Goal: Task Accomplishment & Management: Use online tool/utility

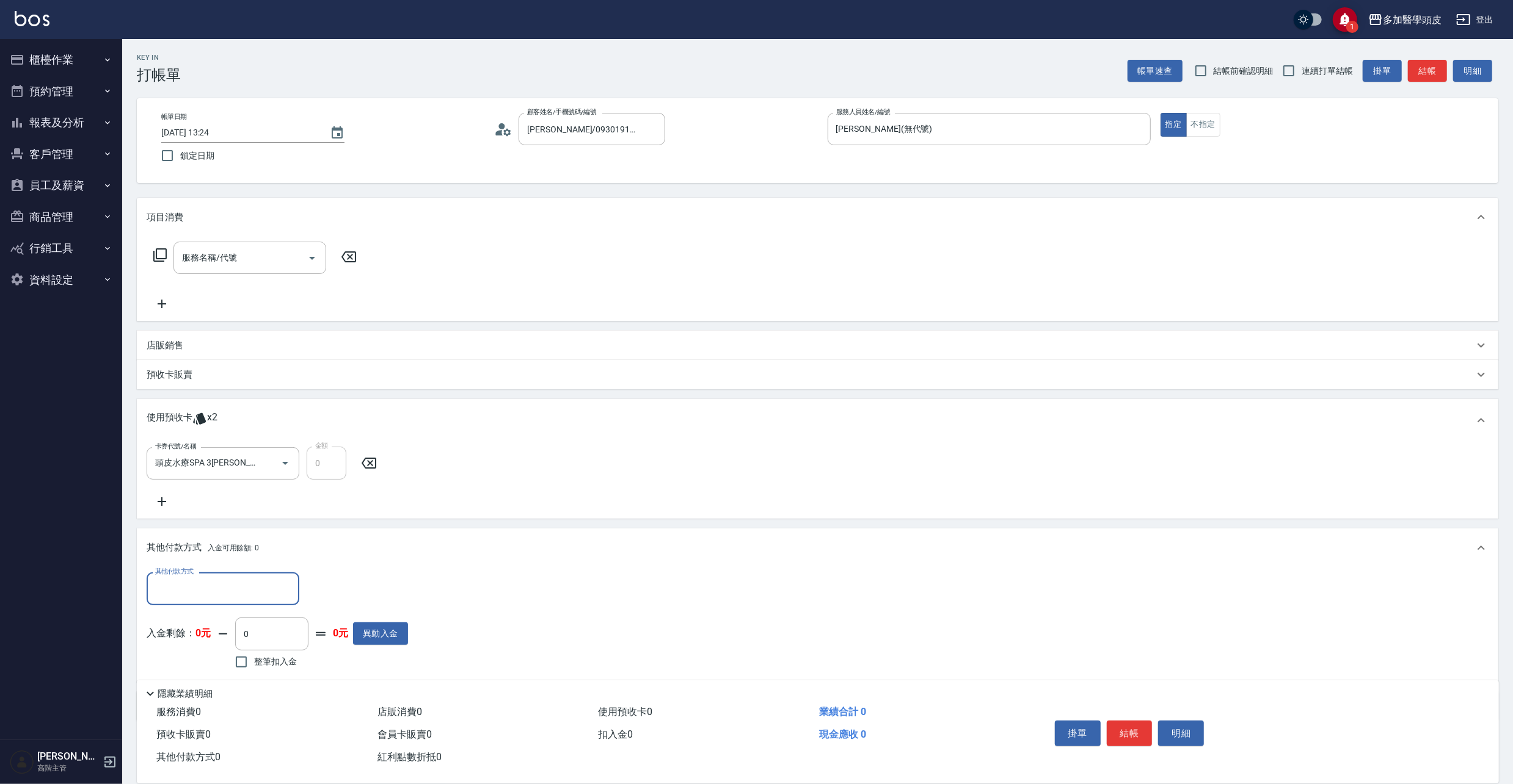
click at [45, 63] on button "櫃檯作業" at bounding box center [61, 60] width 113 height 32
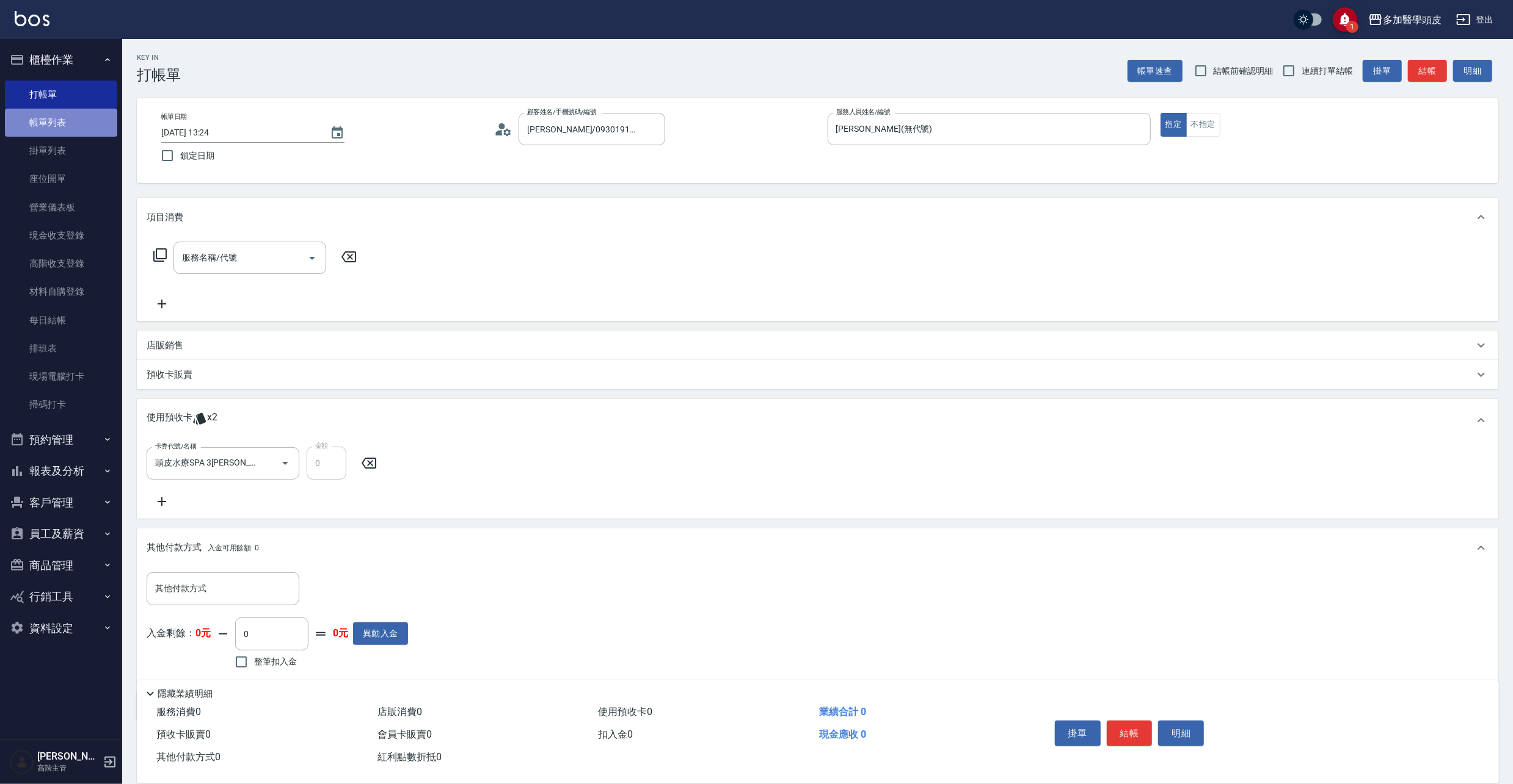
click at [62, 130] on link "帳單列表" at bounding box center [61, 122] width 113 height 28
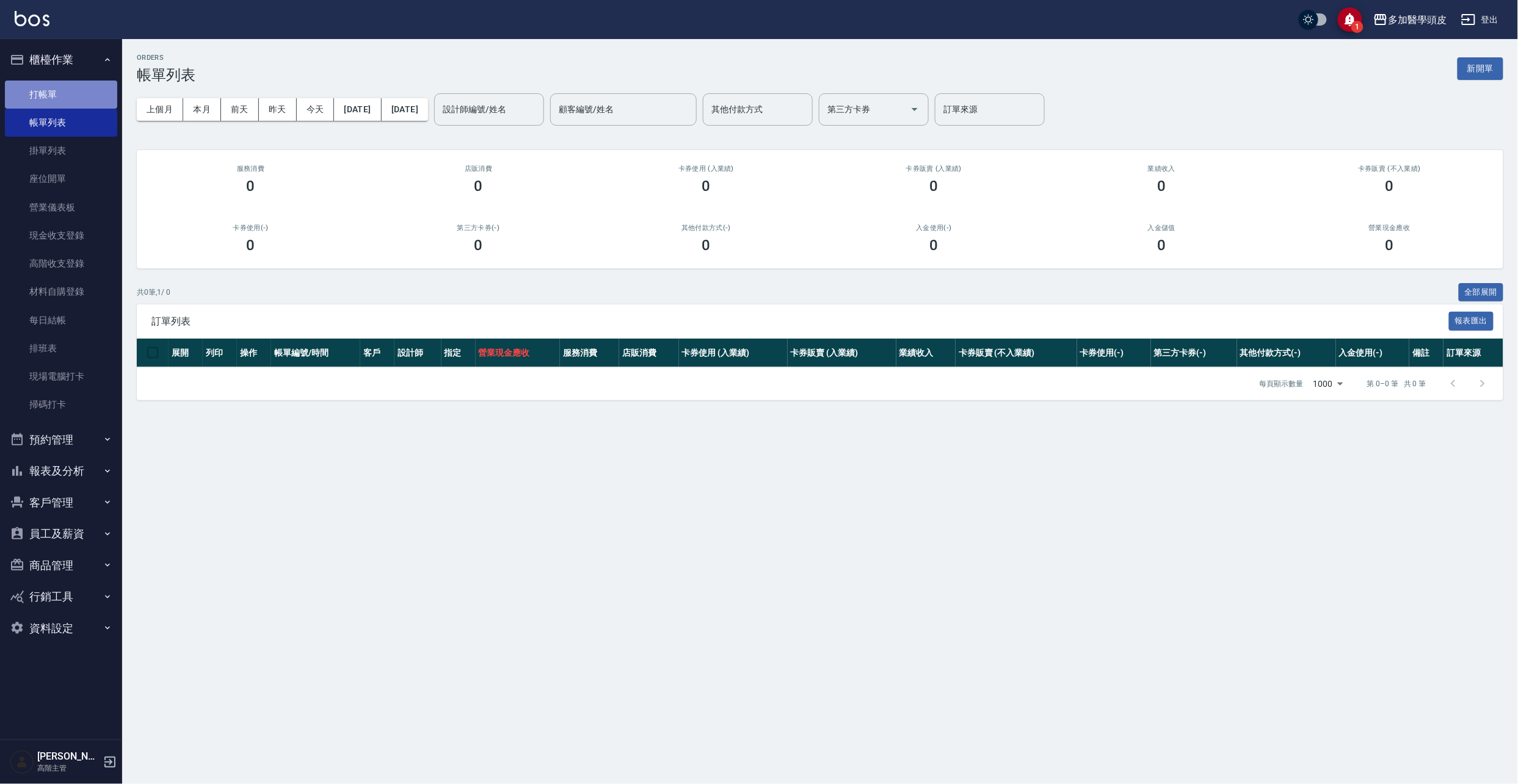
click at [71, 96] on link "打帳單" at bounding box center [61, 94] width 113 height 28
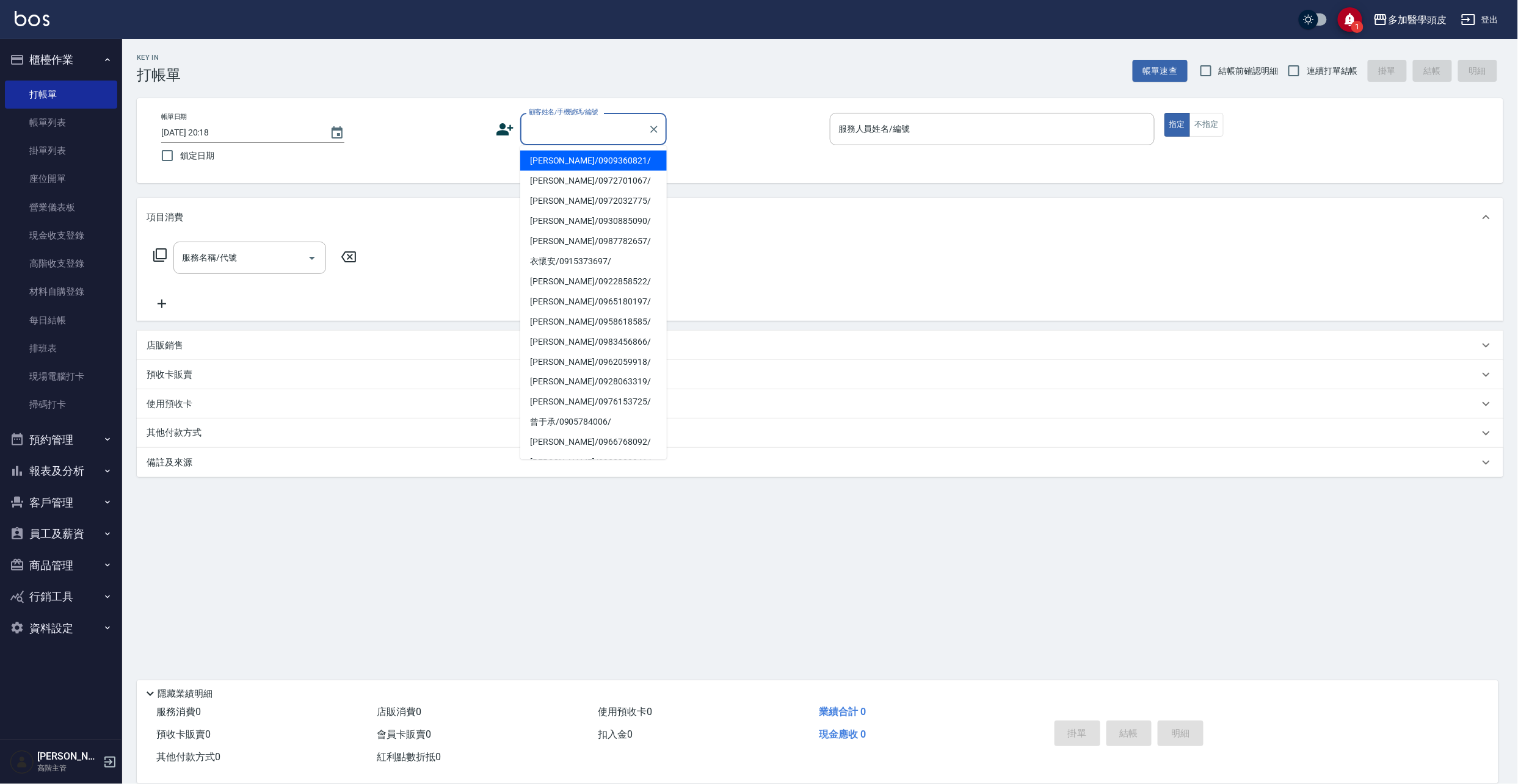
click at [563, 130] on input "顧客姓名/手機號碼/編號" at bounding box center [584, 129] width 117 height 21
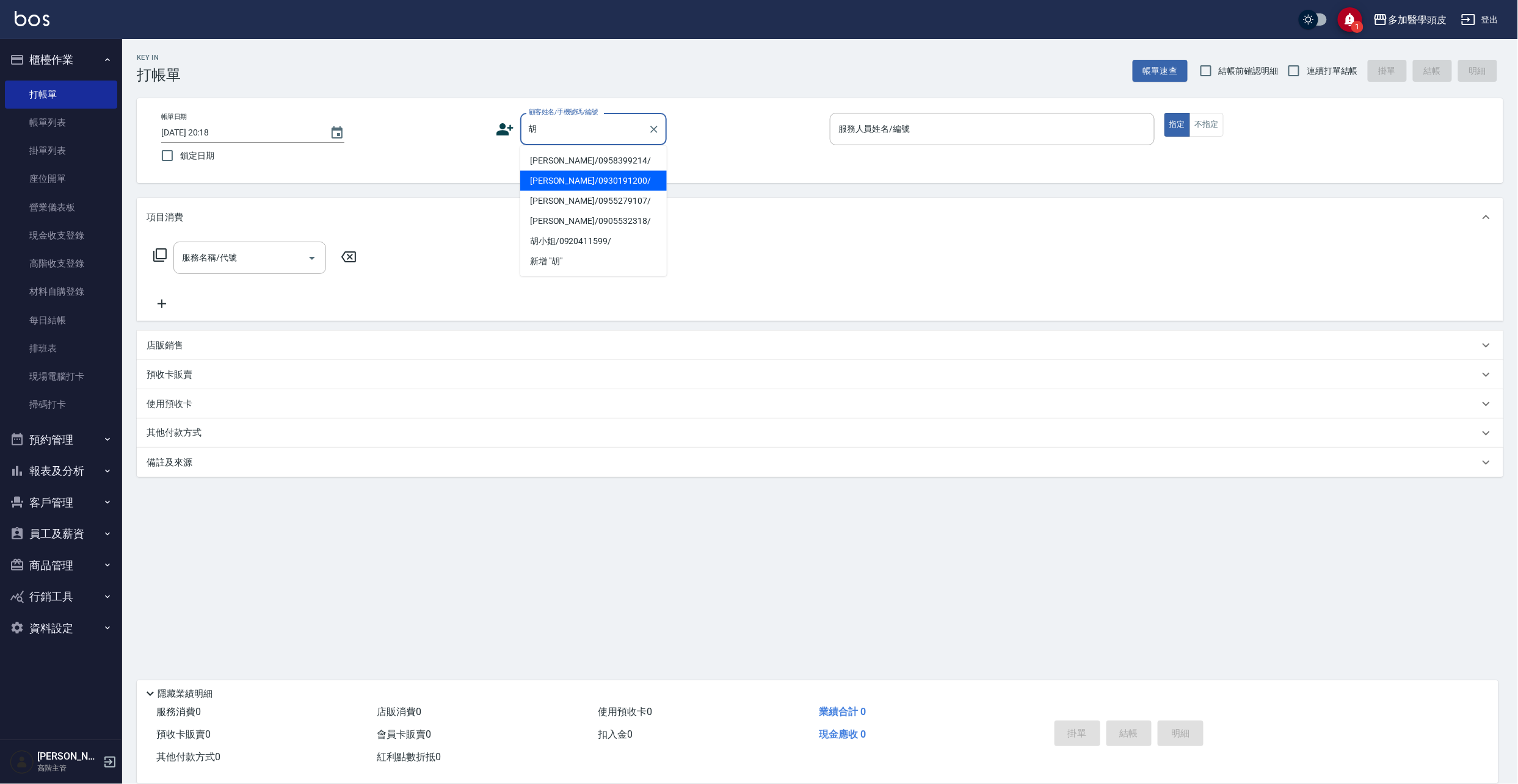
click at [579, 178] on li "[PERSON_NAME]/0930191200/" at bounding box center [594, 181] width 146 height 21
type input "[PERSON_NAME]/0930191200/"
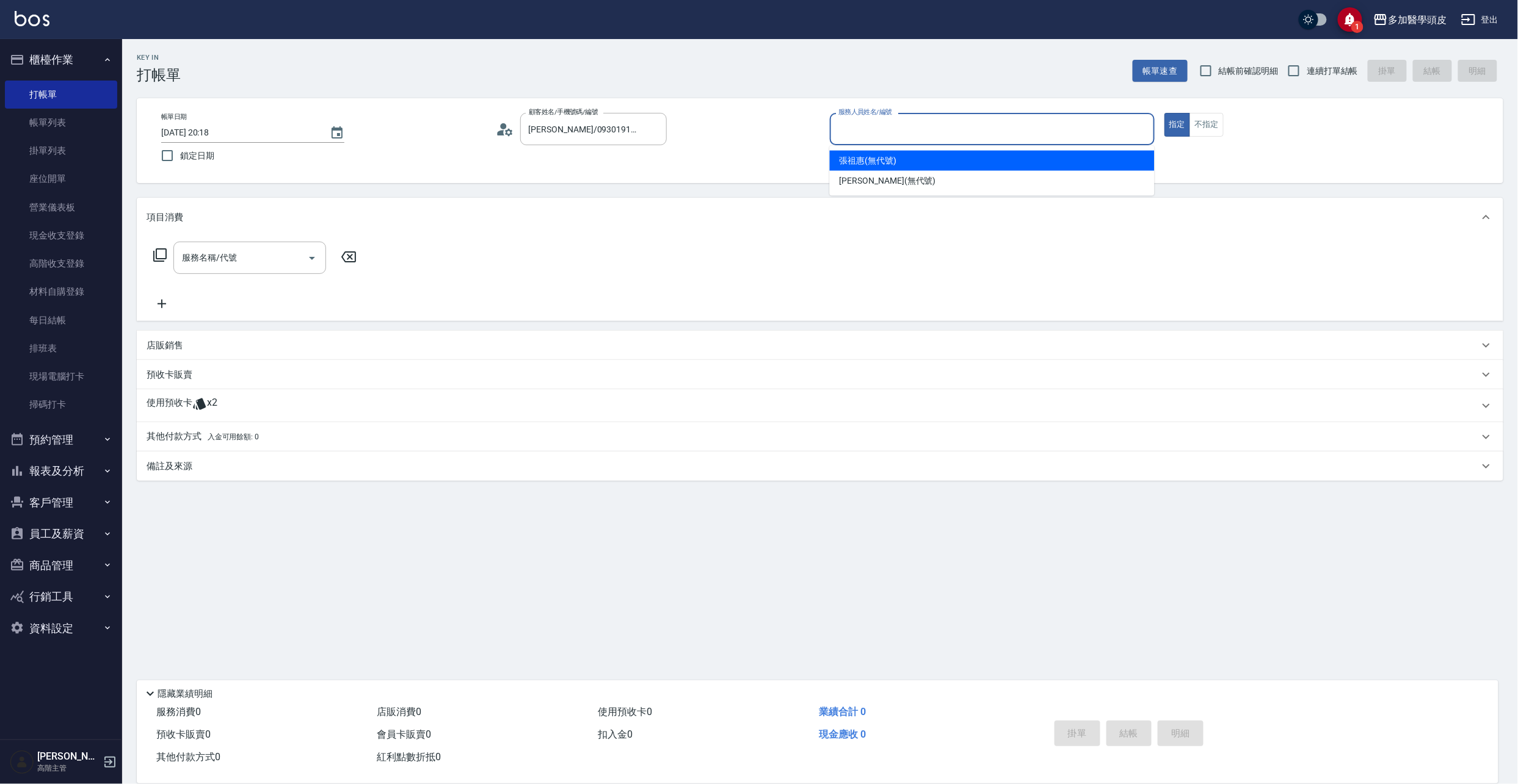
click at [909, 127] on input "服務人員姓名/編號" at bounding box center [992, 129] width 314 height 21
drag, startPoint x: 912, startPoint y: 155, endPoint x: 450, endPoint y: 271, distance: 476.3
click at [911, 155] on div "[PERSON_NAME](無代號)" at bounding box center [992, 161] width 325 height 21
type input "[PERSON_NAME](無代號)"
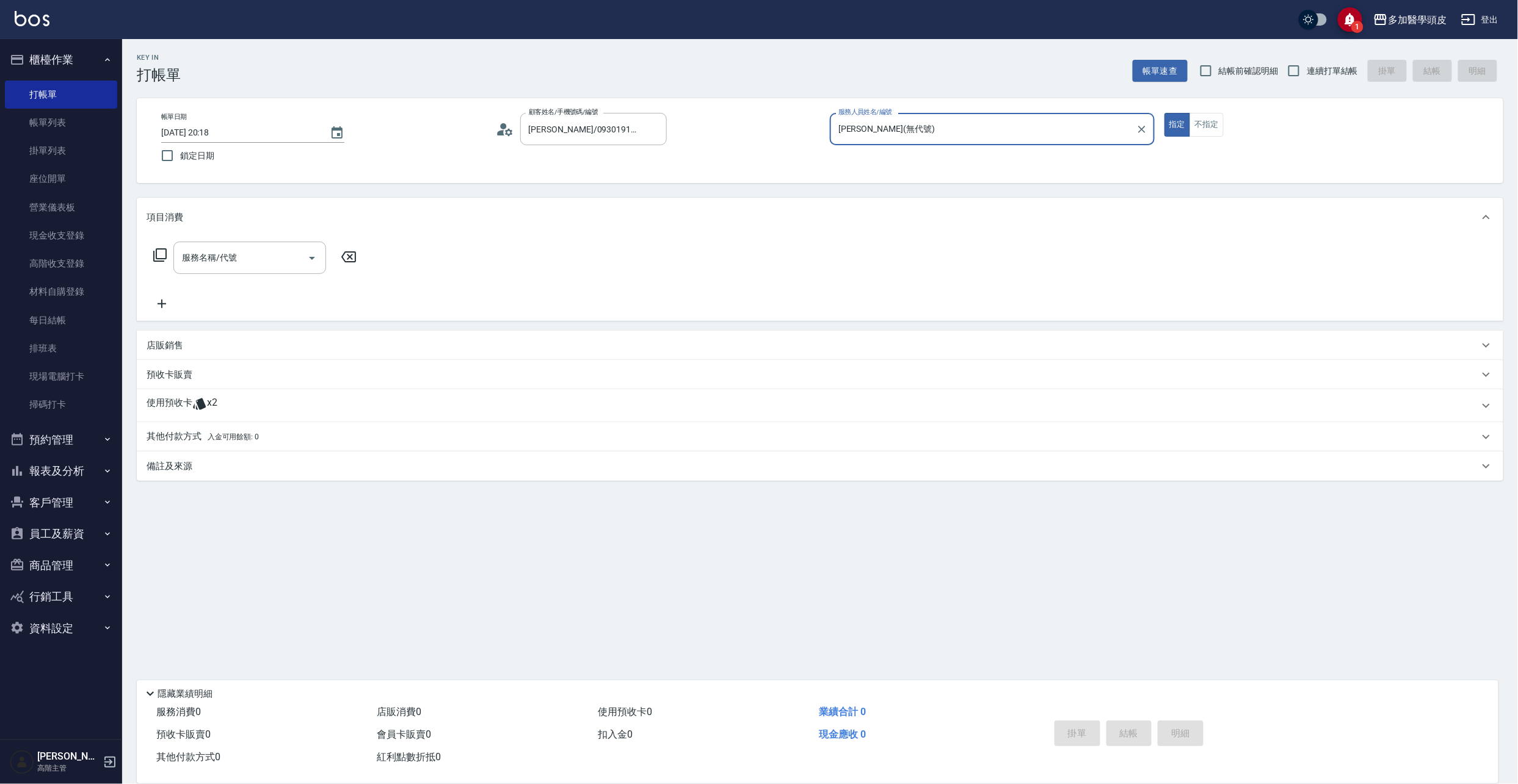
click at [215, 401] on span "x2" at bounding box center [212, 406] width 11 height 18
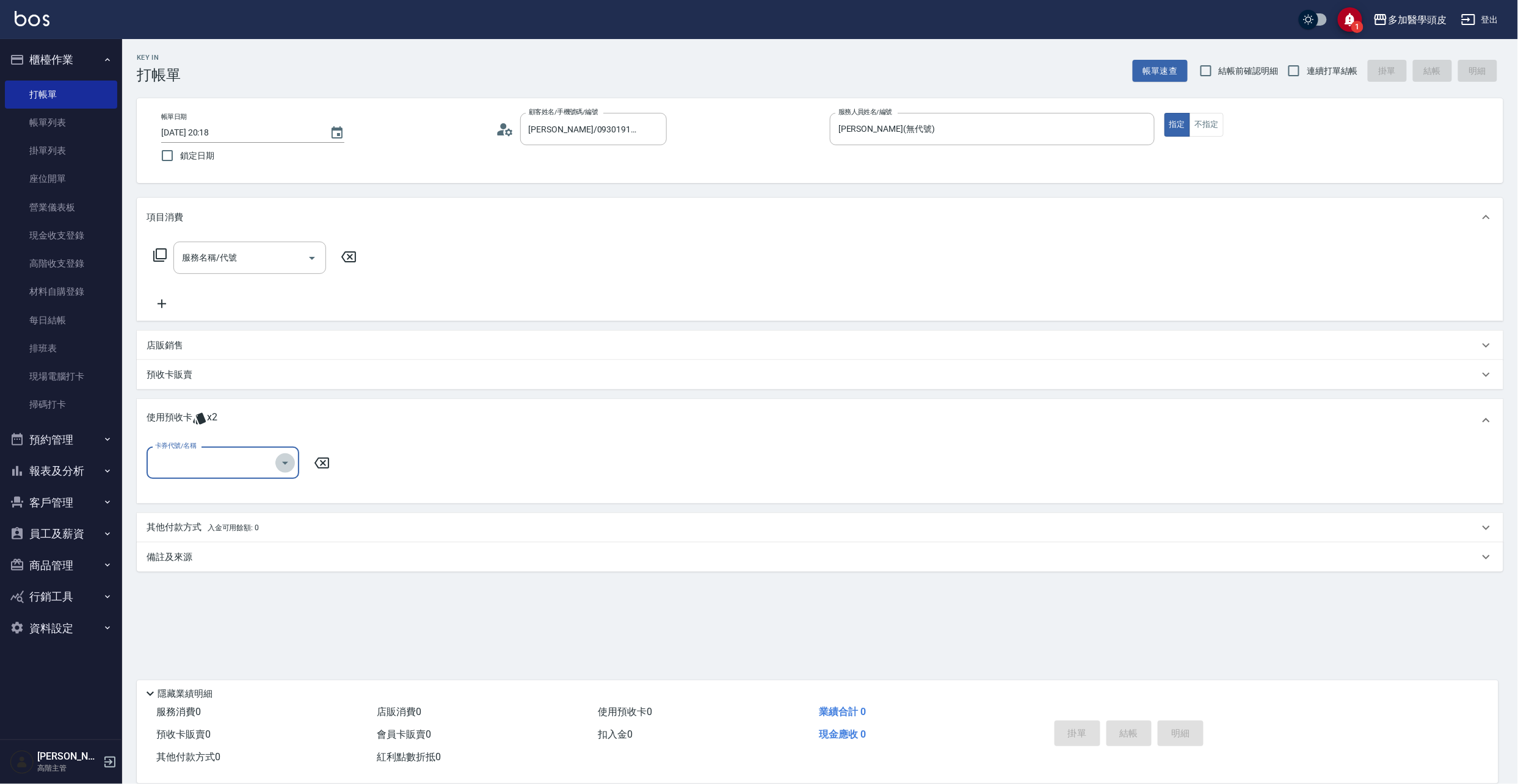
click at [283, 466] on icon "Open" at bounding box center [285, 463] width 15 height 15
click at [269, 493] on div "頭皮水療SPA 3堂 剩餘2張" at bounding box center [223, 494] width 153 height 21
type input "頭皮水療SPA 3[PERSON_NAME]"
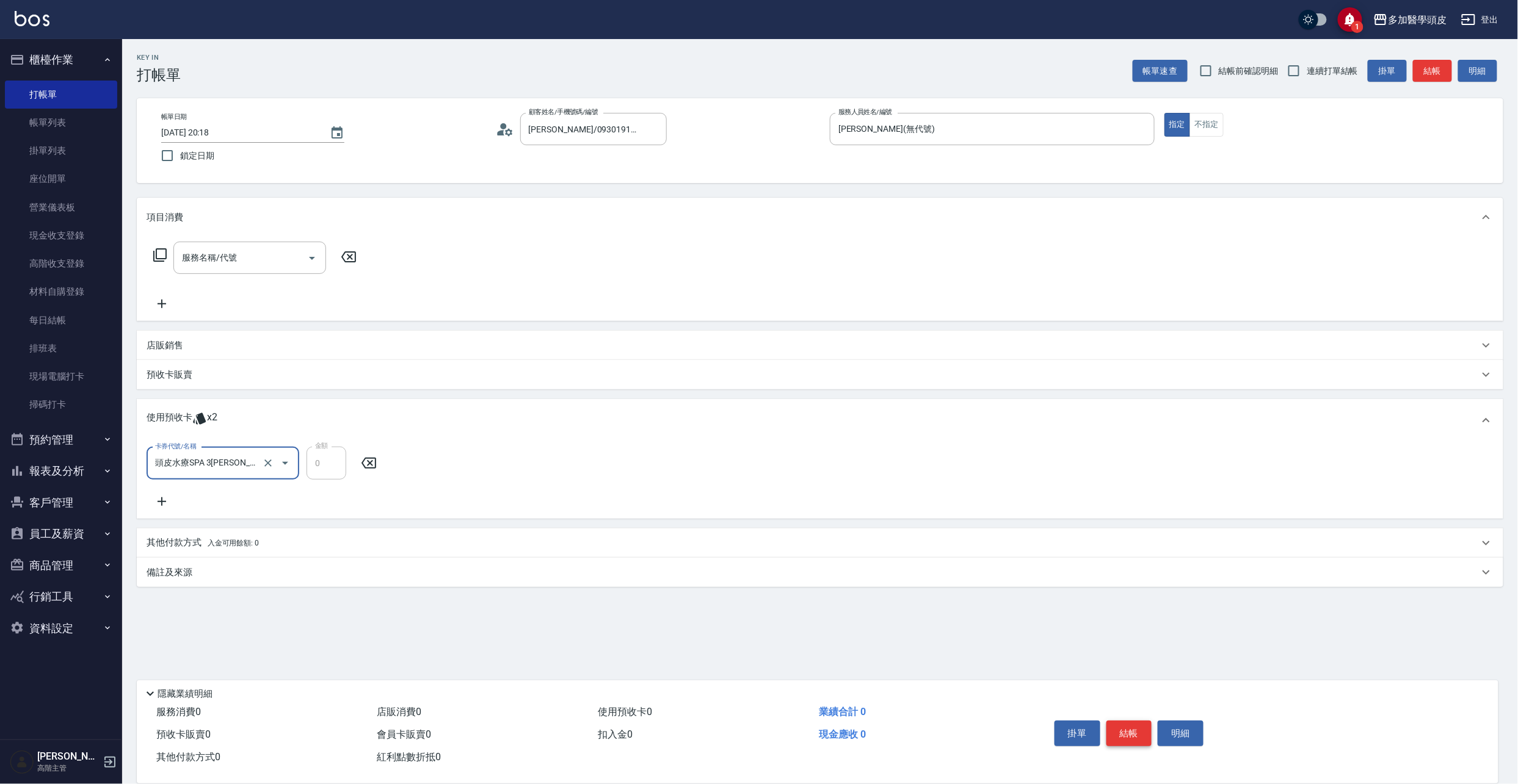
click at [1127, 736] on button "結帳" at bounding box center [1129, 733] width 46 height 25
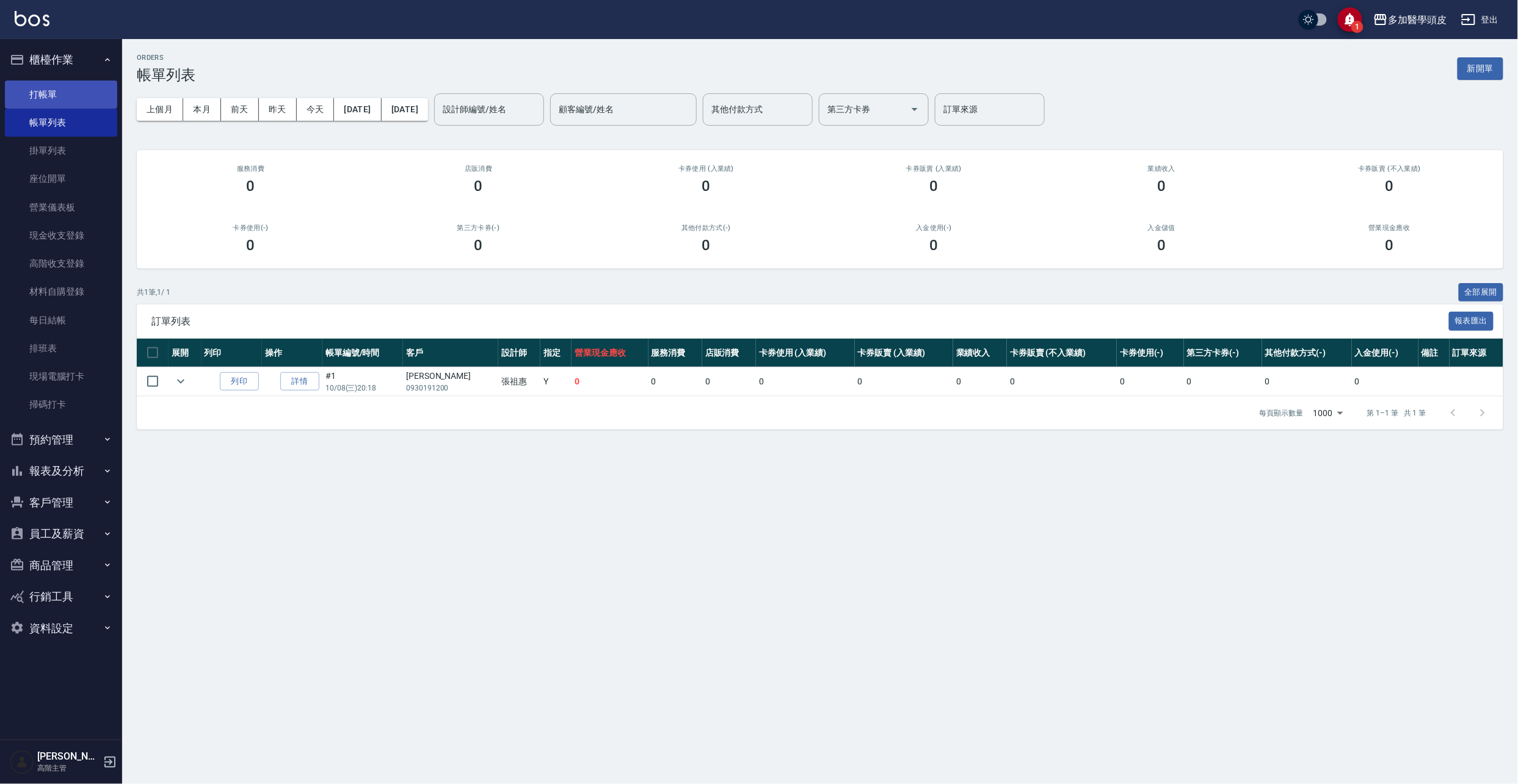
click at [54, 87] on link "打帳單" at bounding box center [61, 94] width 113 height 28
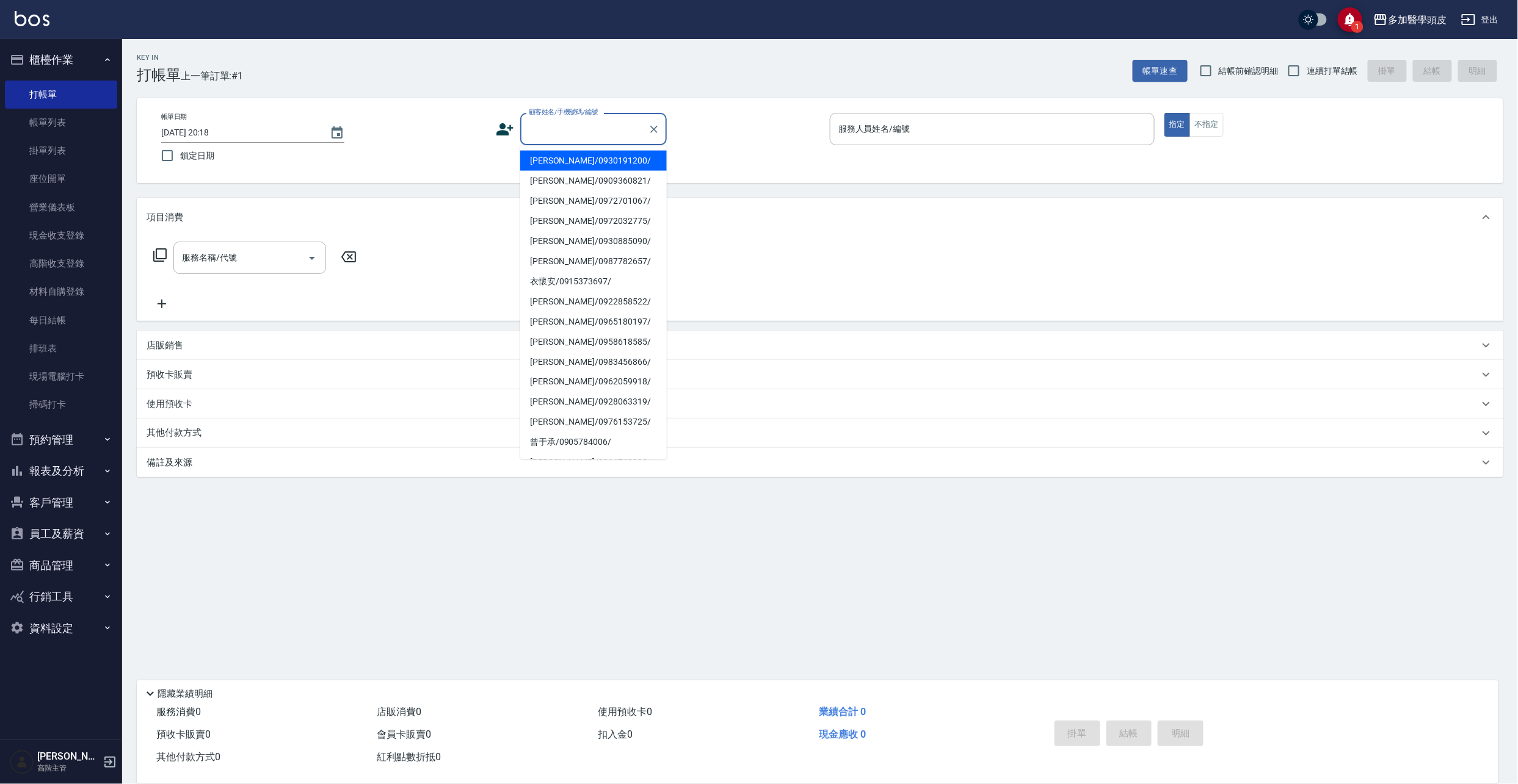
click at [545, 132] on input "顧客姓名/手機號碼/編號" at bounding box center [584, 129] width 117 height 21
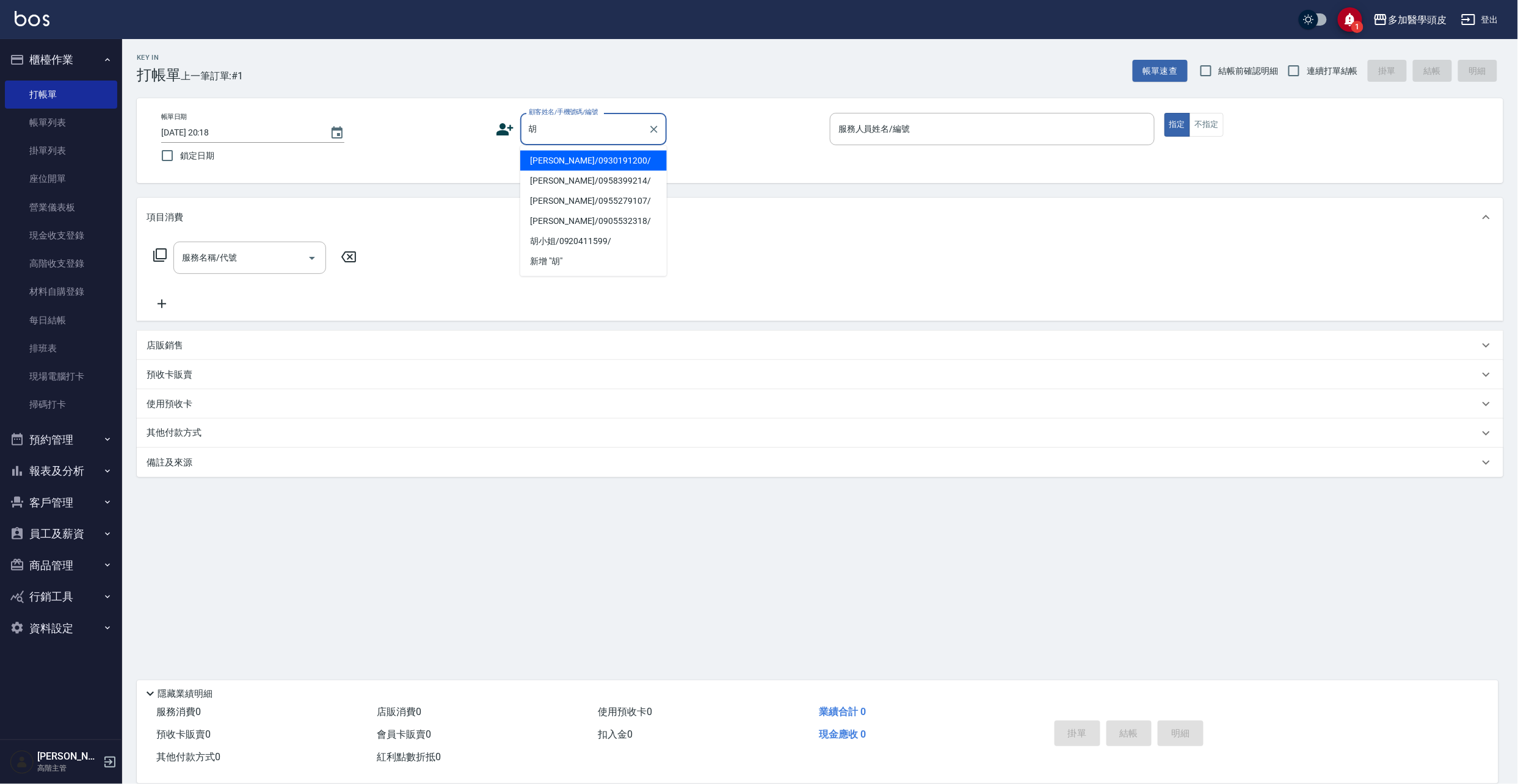
click at [582, 175] on li "[PERSON_NAME]/0958399214/" at bounding box center [594, 181] width 146 height 21
type input "[PERSON_NAME]/0958399214/"
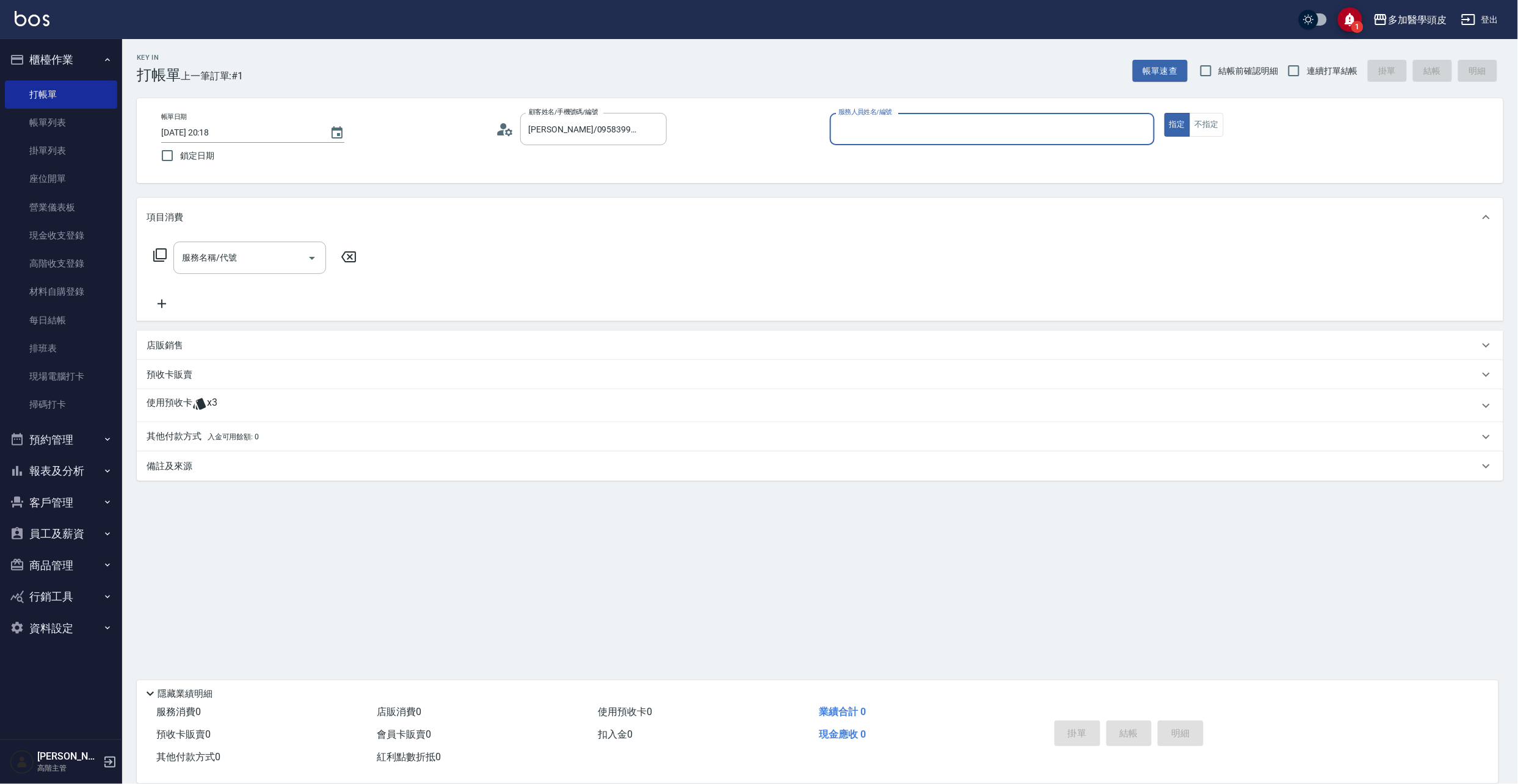
click at [897, 126] on input "服務人員姓名/編號" at bounding box center [992, 129] width 314 height 21
click at [895, 181] on span "[PERSON_NAME](無代號)" at bounding box center [868, 181] width 58 height 13
type input "[PERSON_NAME](無代號)"
click at [209, 394] on div "使用預收卡 x3" at bounding box center [821, 406] width 1367 height 33
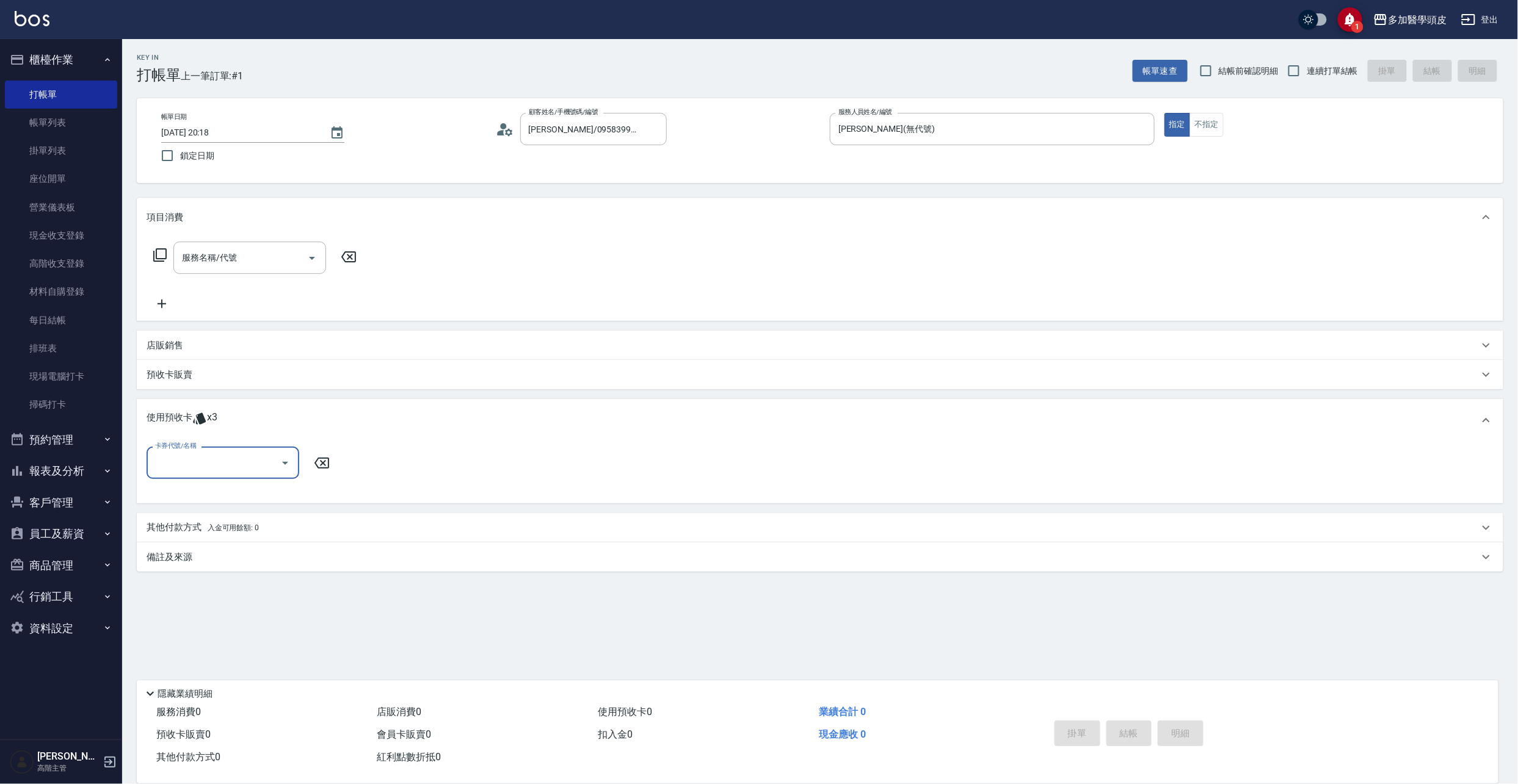
click at [284, 468] on icon "Open" at bounding box center [285, 463] width 15 height 15
click at [264, 497] on div "育髮課程3堂 剩餘3張" at bounding box center [223, 494] width 153 height 21
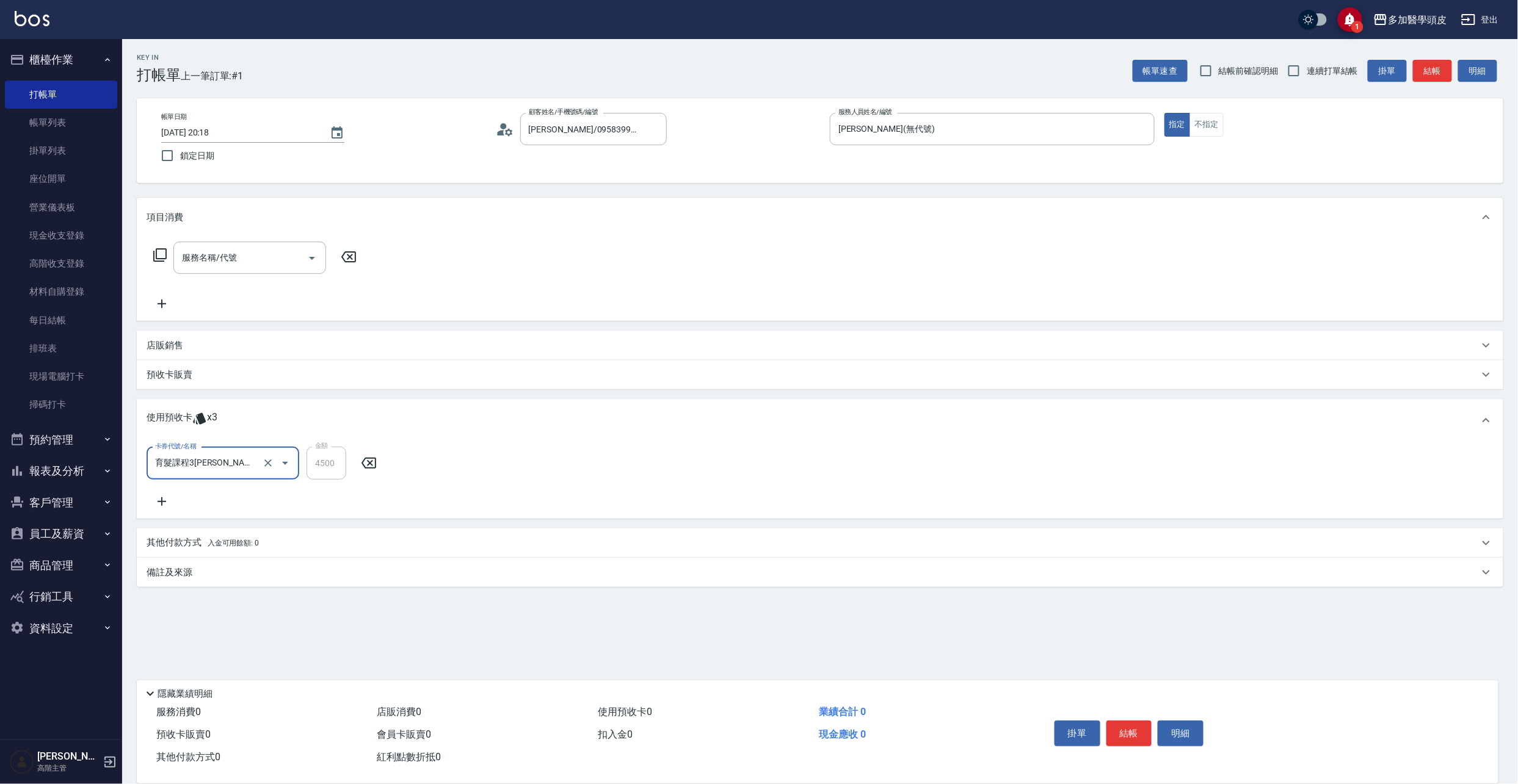
type input "育髮課程3[PERSON_NAME]"
click at [1138, 728] on button "結帳" at bounding box center [1129, 733] width 46 height 25
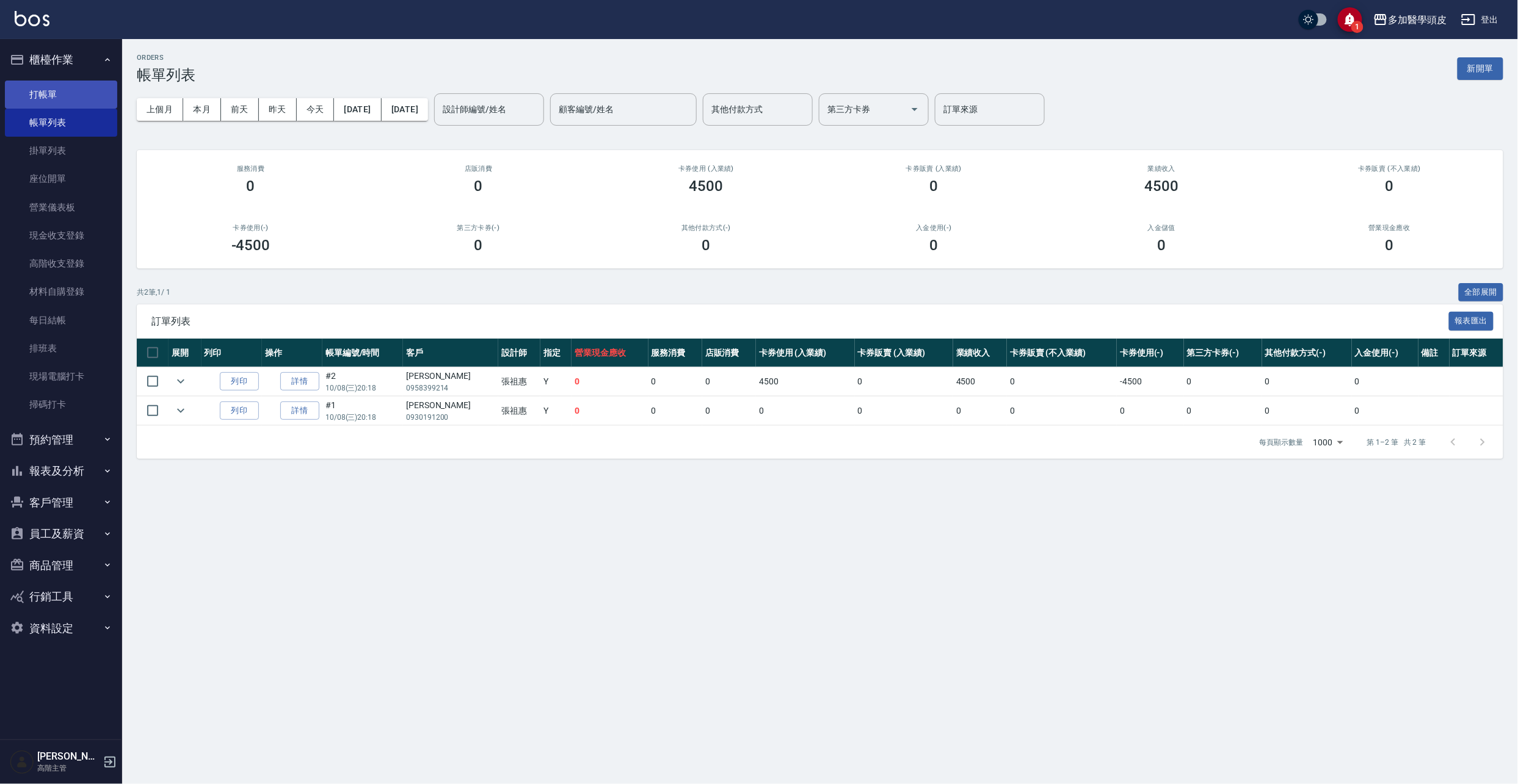
drag, startPoint x: 82, startPoint y: 101, endPoint x: 111, endPoint y: 100, distance: 29.0
click at [82, 101] on link "打帳單" at bounding box center [61, 94] width 113 height 28
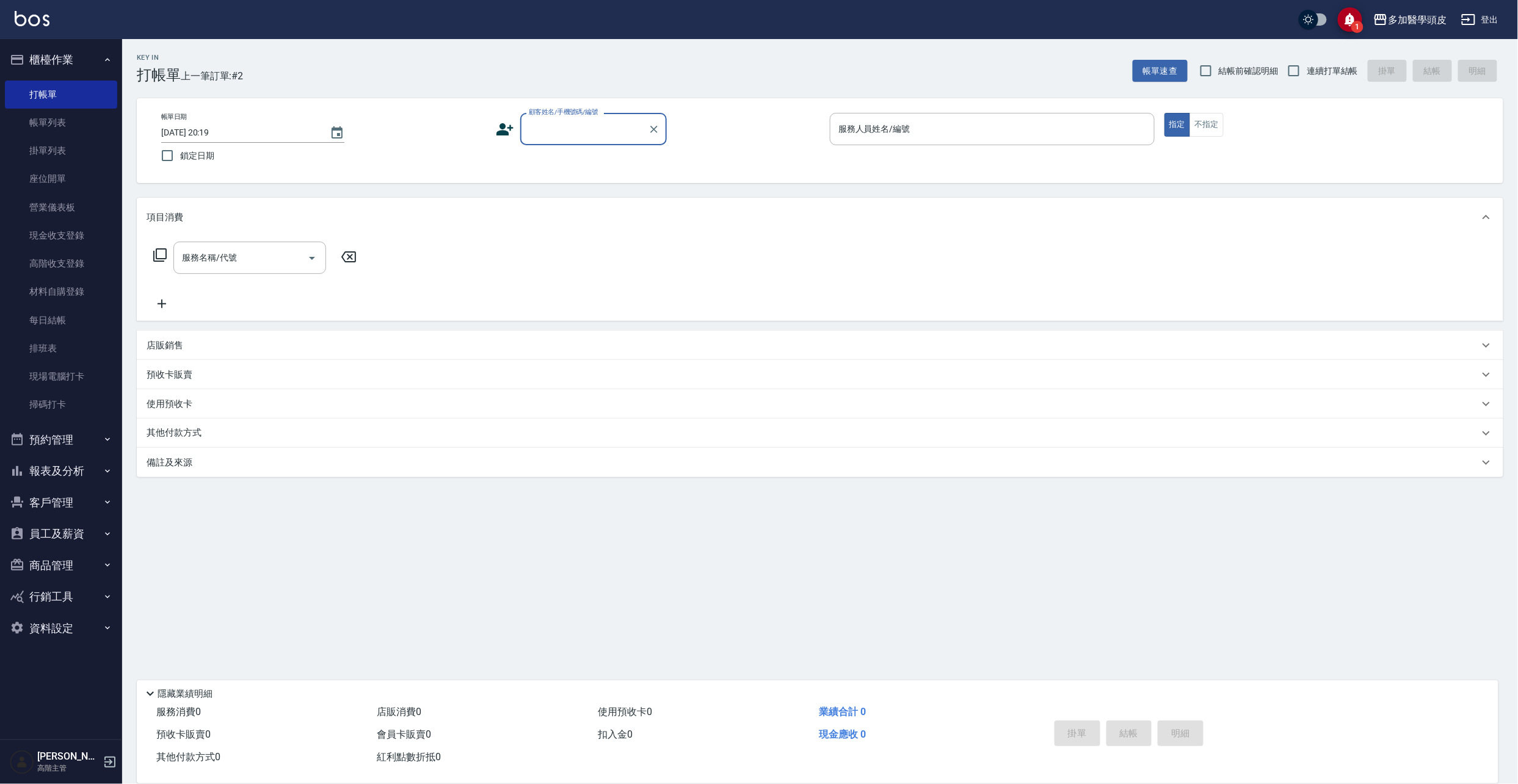
click at [539, 127] on input "顧客姓名/手機號碼/編號" at bounding box center [584, 129] width 117 height 21
